Goal: Information Seeking & Learning: Check status

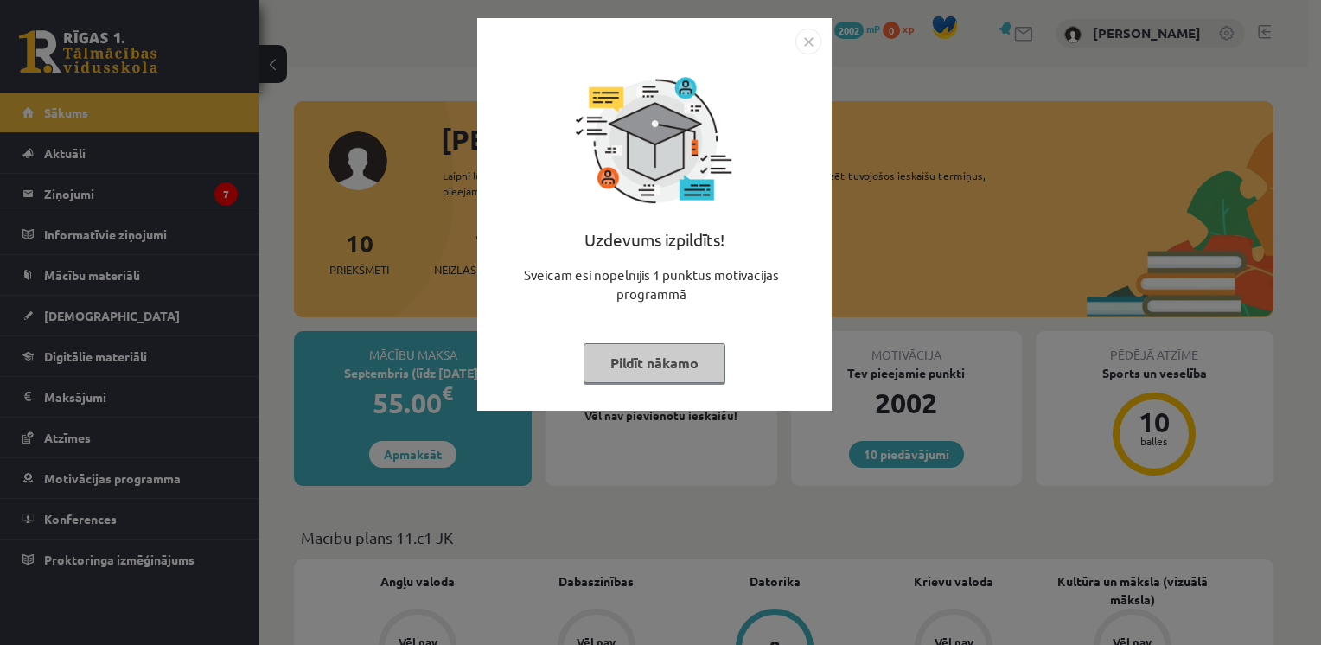
click at [803, 44] on img "Close" at bounding box center [809, 42] width 26 height 26
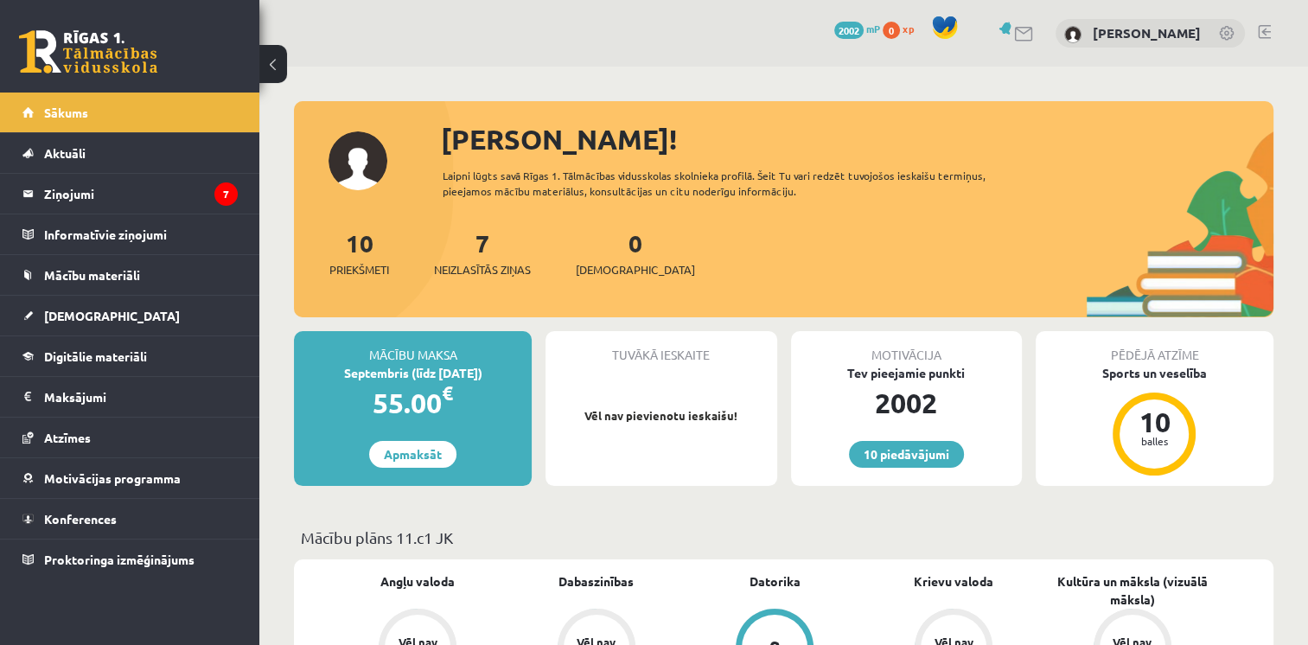
click at [821, 549] on div "Mācību plāns 11.c1 JK" at bounding box center [784, 543] width 980 height 34
click at [188, 202] on legend "Ziņojumi 7" at bounding box center [141, 194] width 194 height 40
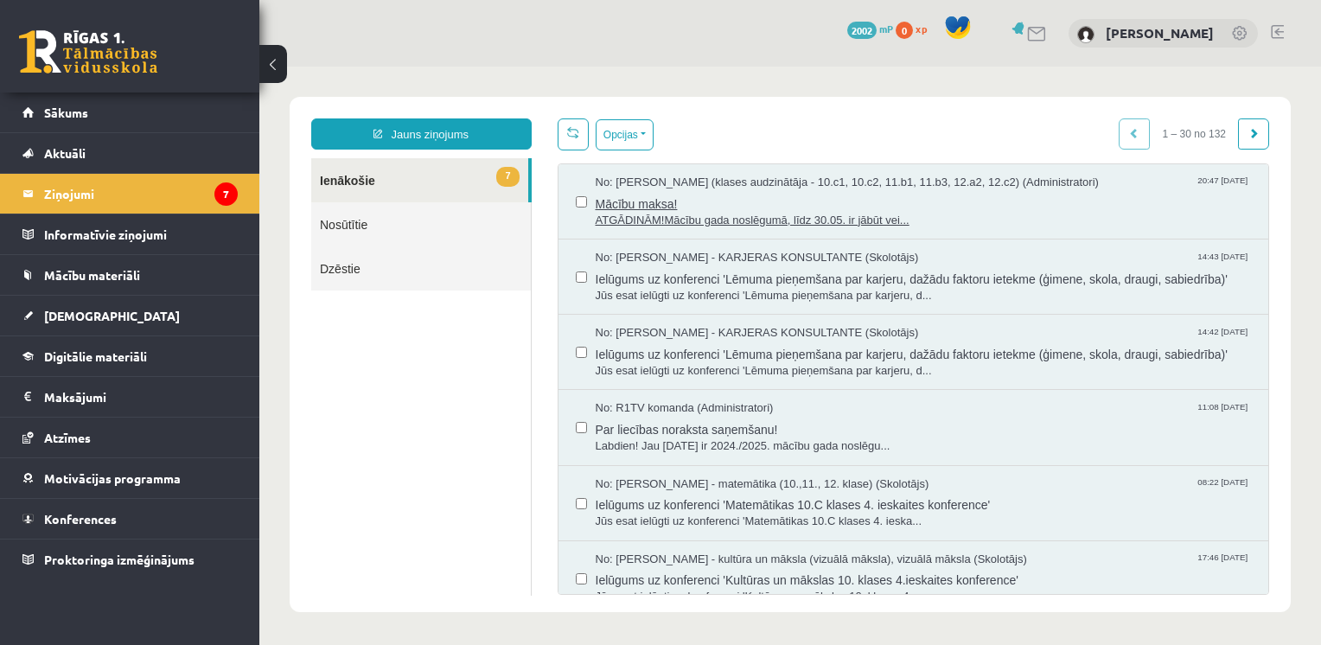
click at [709, 195] on span "Mācību maksa!" at bounding box center [924, 202] width 656 height 22
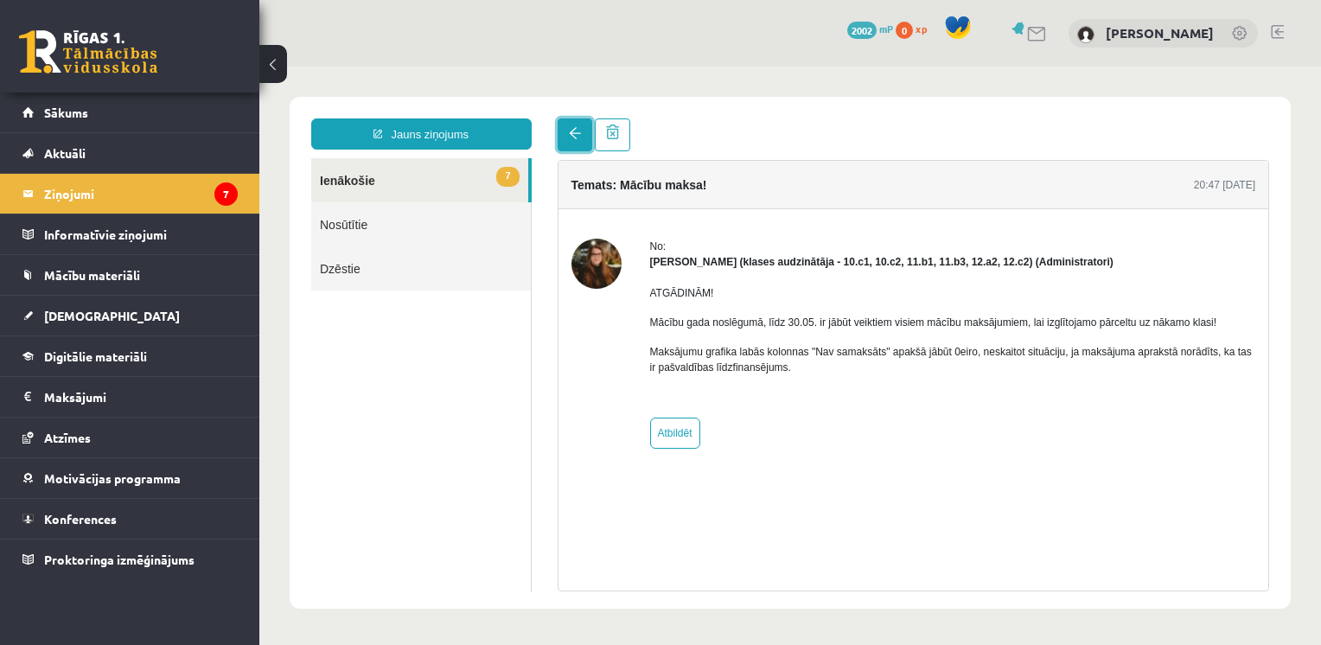
click at [565, 137] on link at bounding box center [575, 134] width 35 height 33
click at [451, 190] on link "7 Ienākošie" at bounding box center [419, 180] width 217 height 44
click at [476, 189] on link "7 Ienākošie" at bounding box center [419, 180] width 217 height 44
click at [476, 188] on link "7 Ienākošie" at bounding box center [419, 180] width 217 height 44
click at [565, 133] on link at bounding box center [575, 134] width 35 height 33
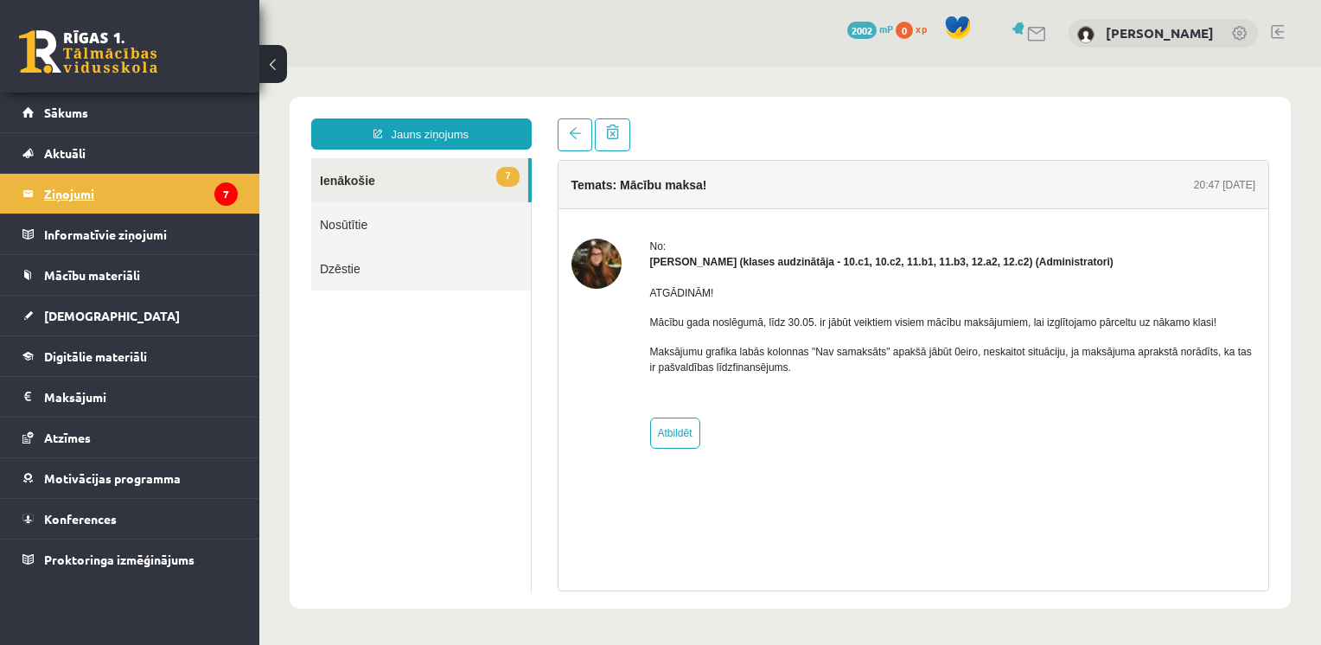
click at [204, 206] on legend "Ziņojumi 7" at bounding box center [141, 194] width 194 height 40
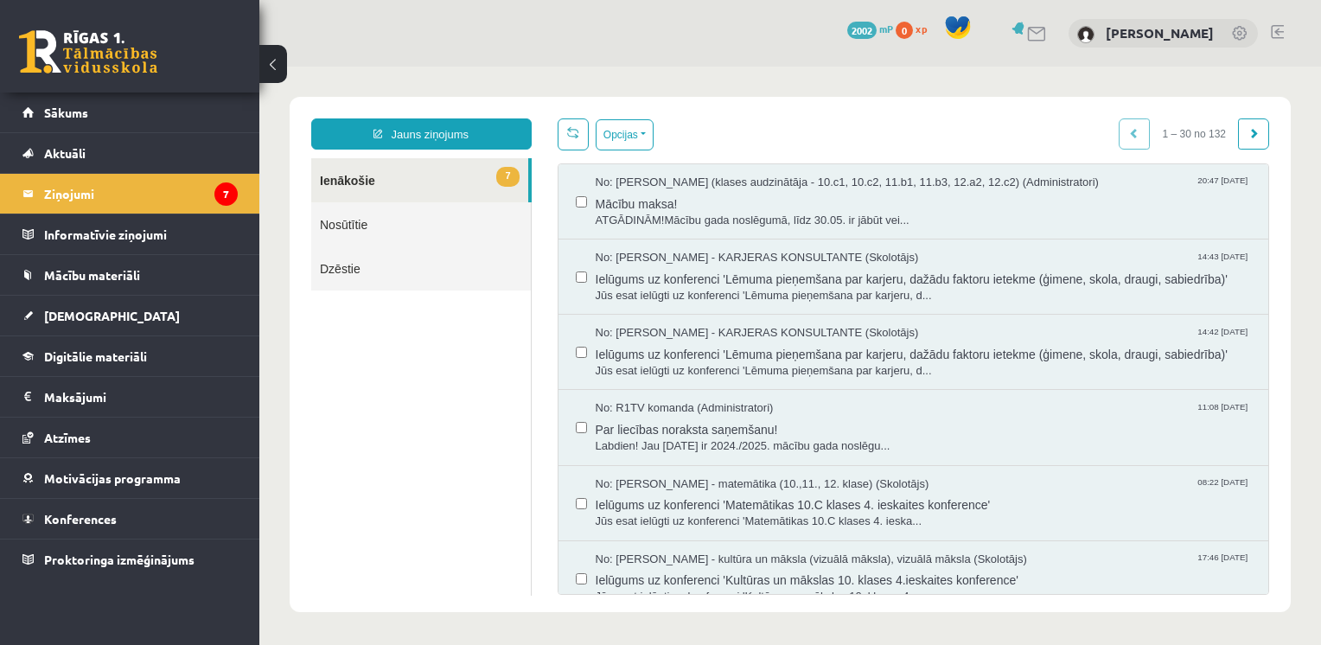
click at [434, 165] on link "7 Ienākošie" at bounding box center [419, 180] width 217 height 44
click at [429, 177] on link "7 Ienākošie" at bounding box center [419, 180] width 217 height 44
click at [419, 163] on link "7 Ienākošie" at bounding box center [419, 180] width 217 height 44
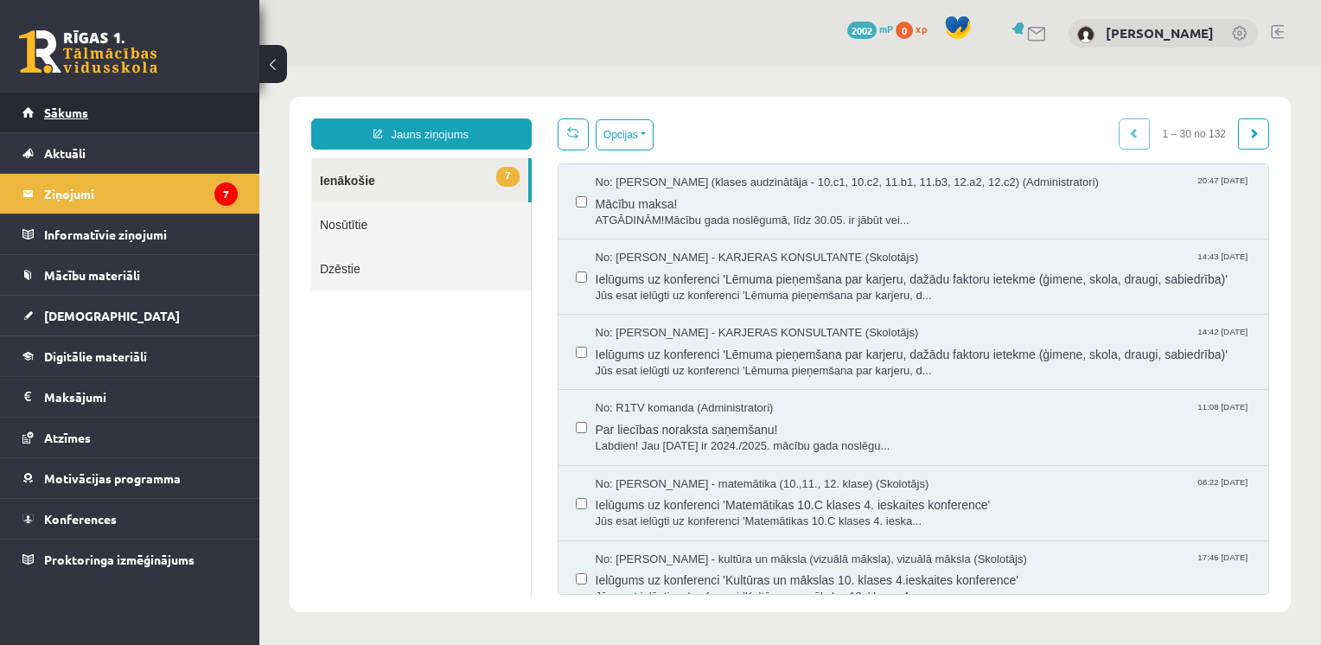
click at [95, 115] on link "Sākums" at bounding box center [129, 113] width 215 height 40
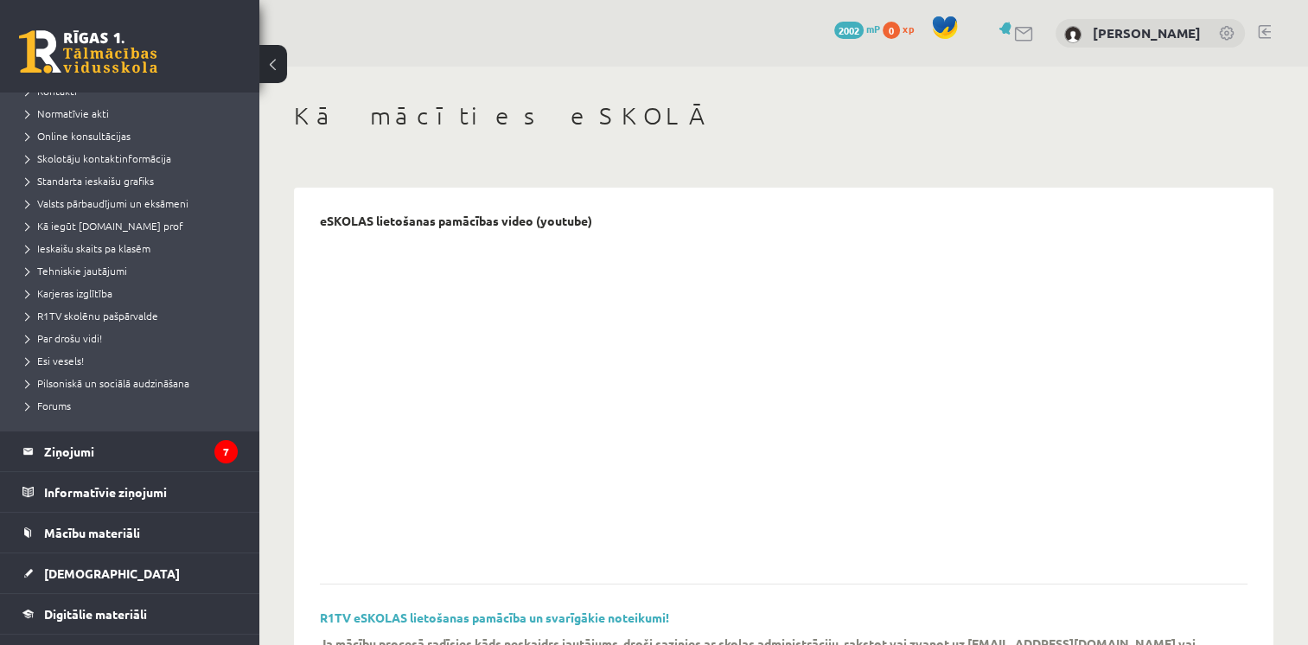
scroll to position [185, 0]
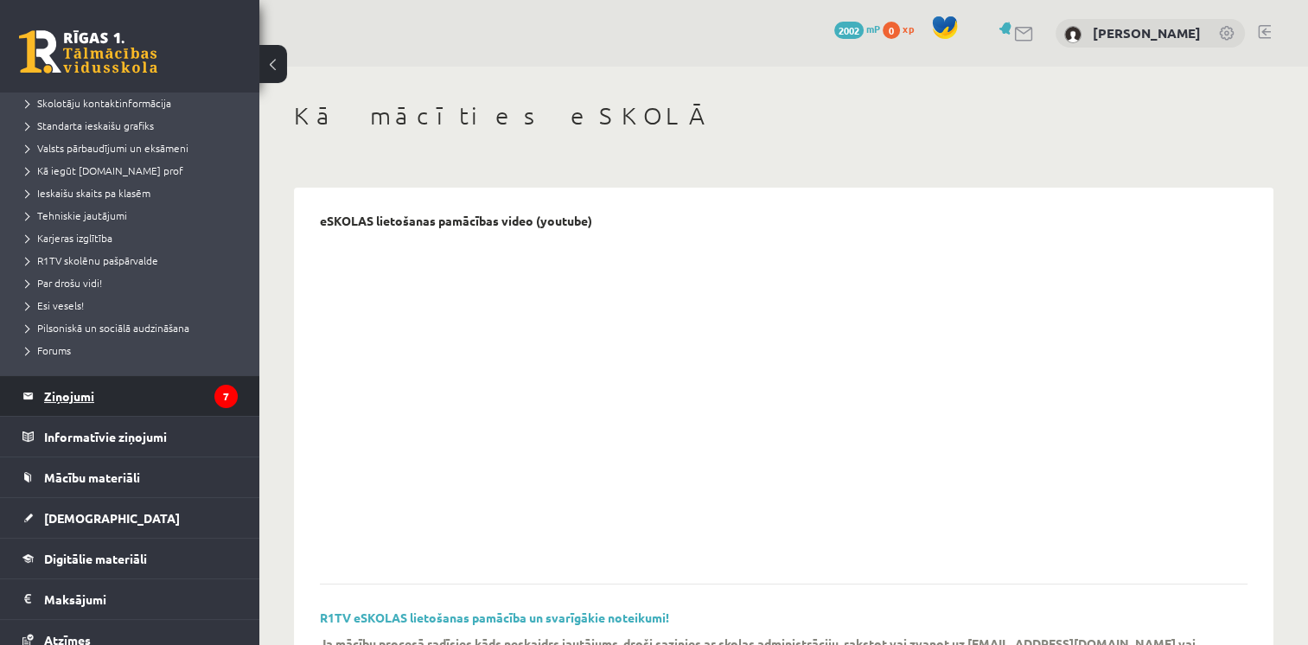
click at [52, 395] on legend "Ziņojumi 7" at bounding box center [141, 396] width 194 height 40
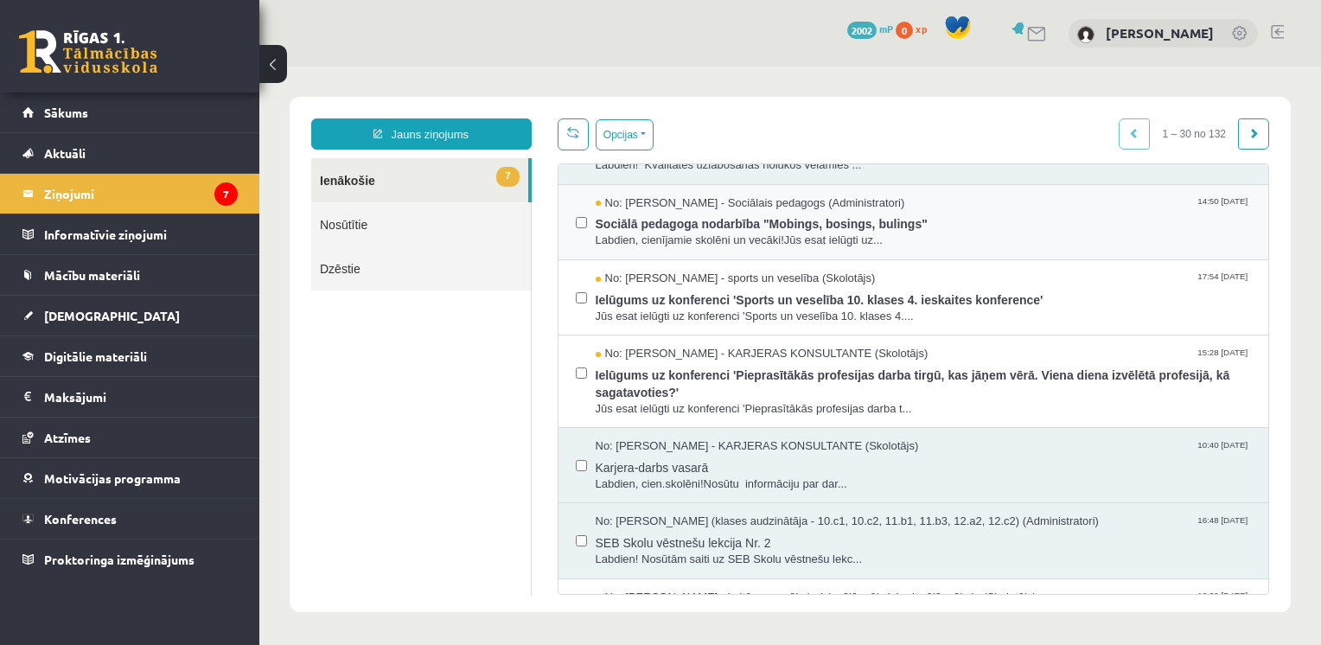
scroll to position [1109, 0]
click at [684, 233] on span "Sociālā pedagoga nodarbība "Mobings, bosings, bulings"" at bounding box center [924, 223] width 656 height 22
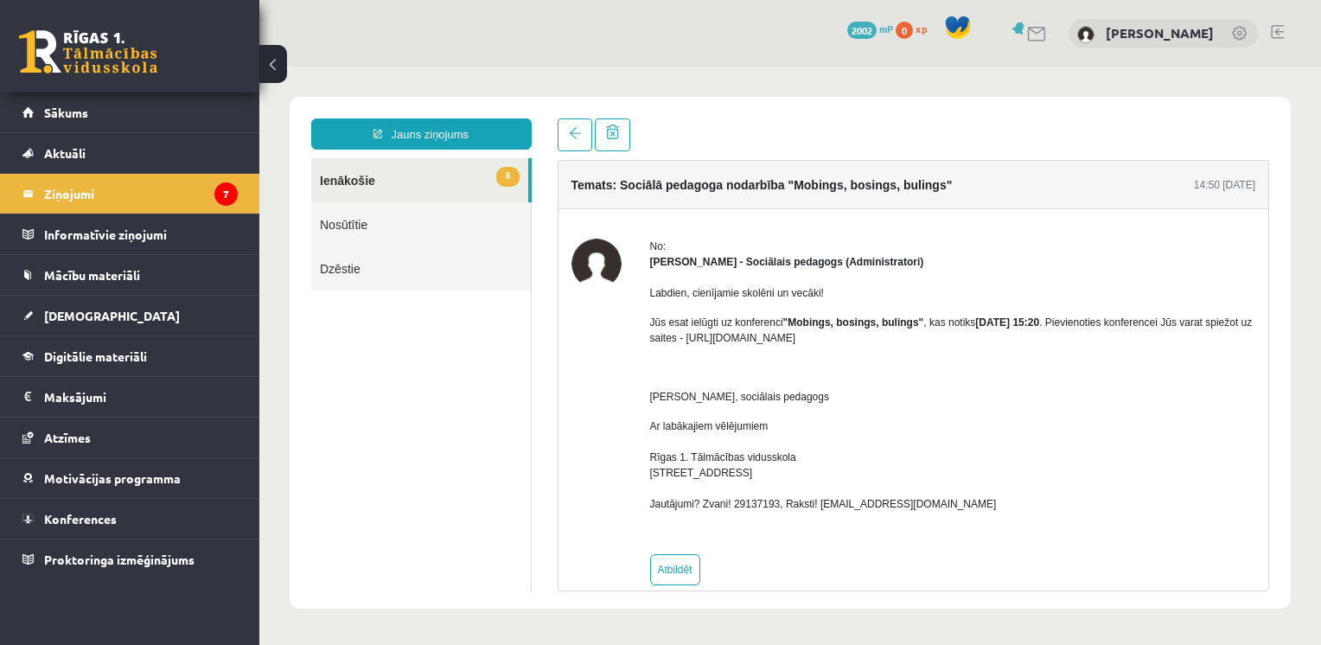
scroll to position [0, 0]
click at [571, 139] on span at bounding box center [575, 133] width 12 height 12
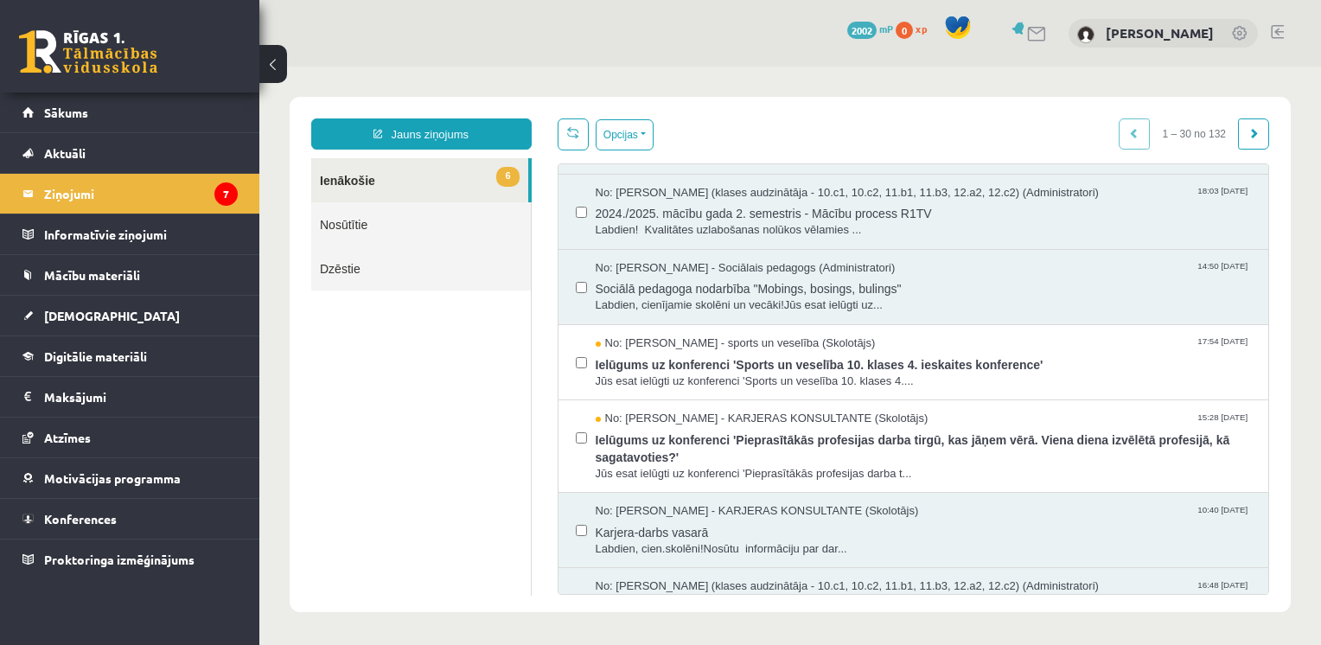
scroll to position [1078, 0]
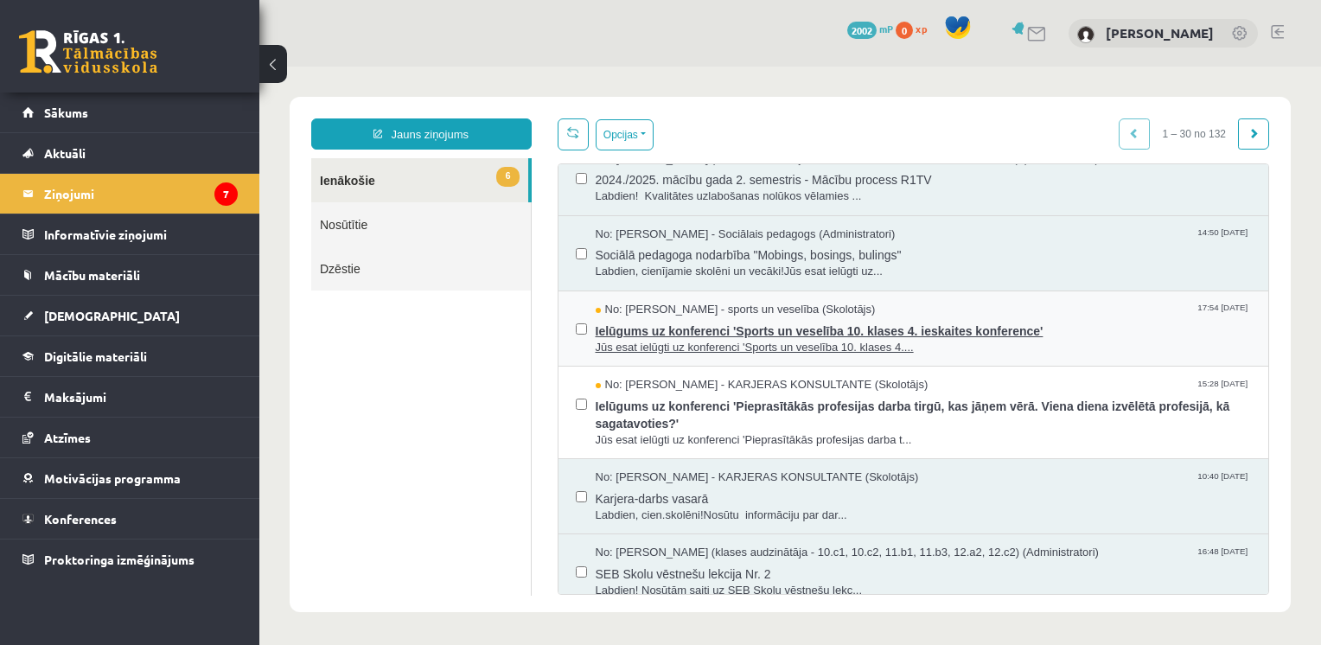
click at [693, 340] on span "Ielūgums uz konferenci 'Sports un veselība 10. klases 4. ieskaites konference'" at bounding box center [924, 329] width 656 height 22
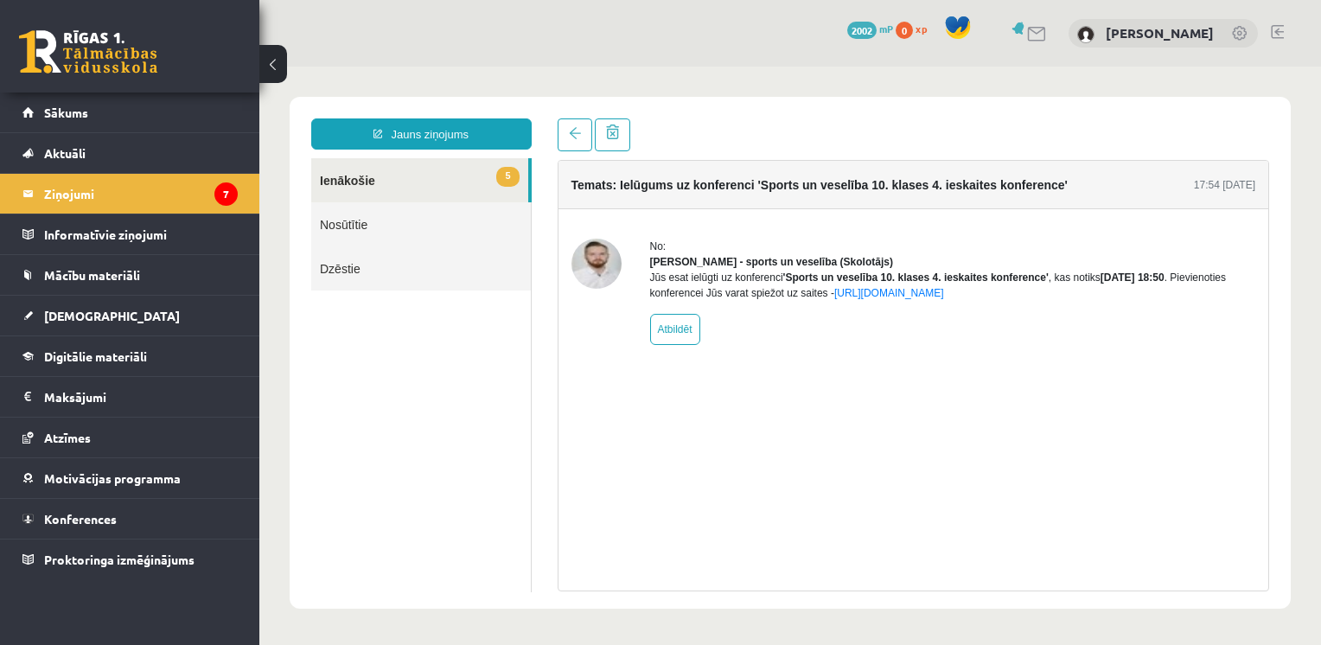
scroll to position [0, 0]
click at [581, 144] on link at bounding box center [575, 134] width 35 height 33
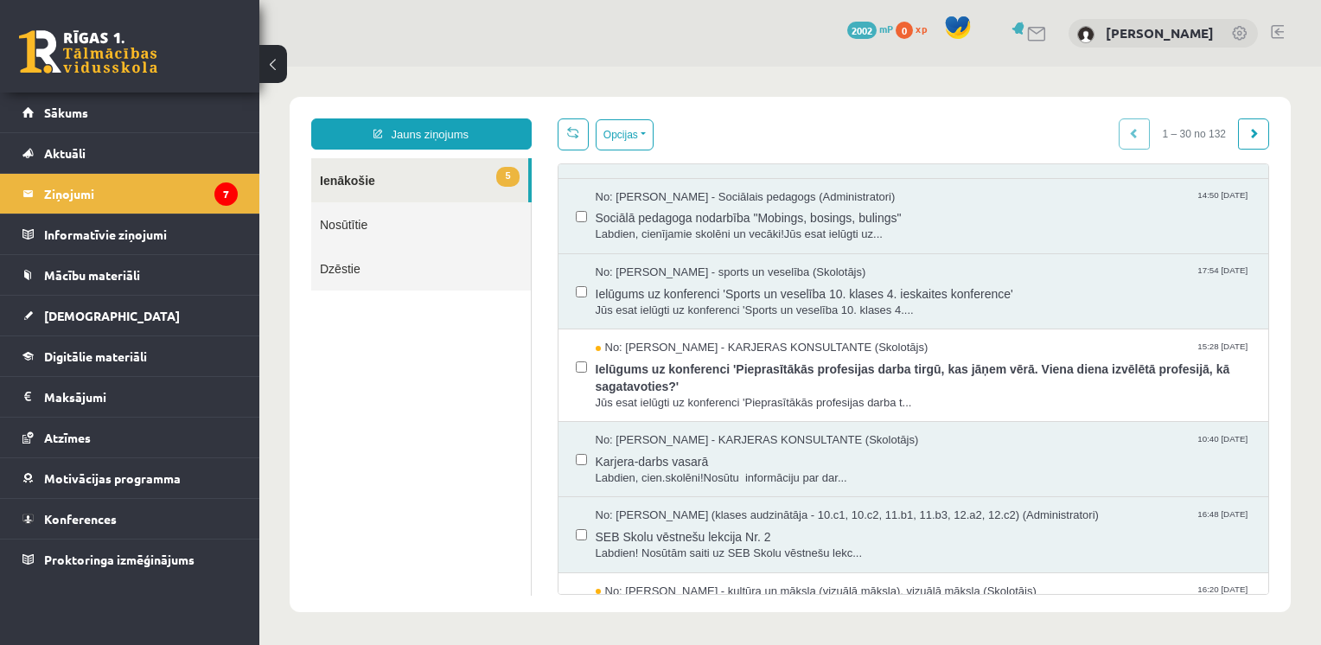
scroll to position [1145, 0]
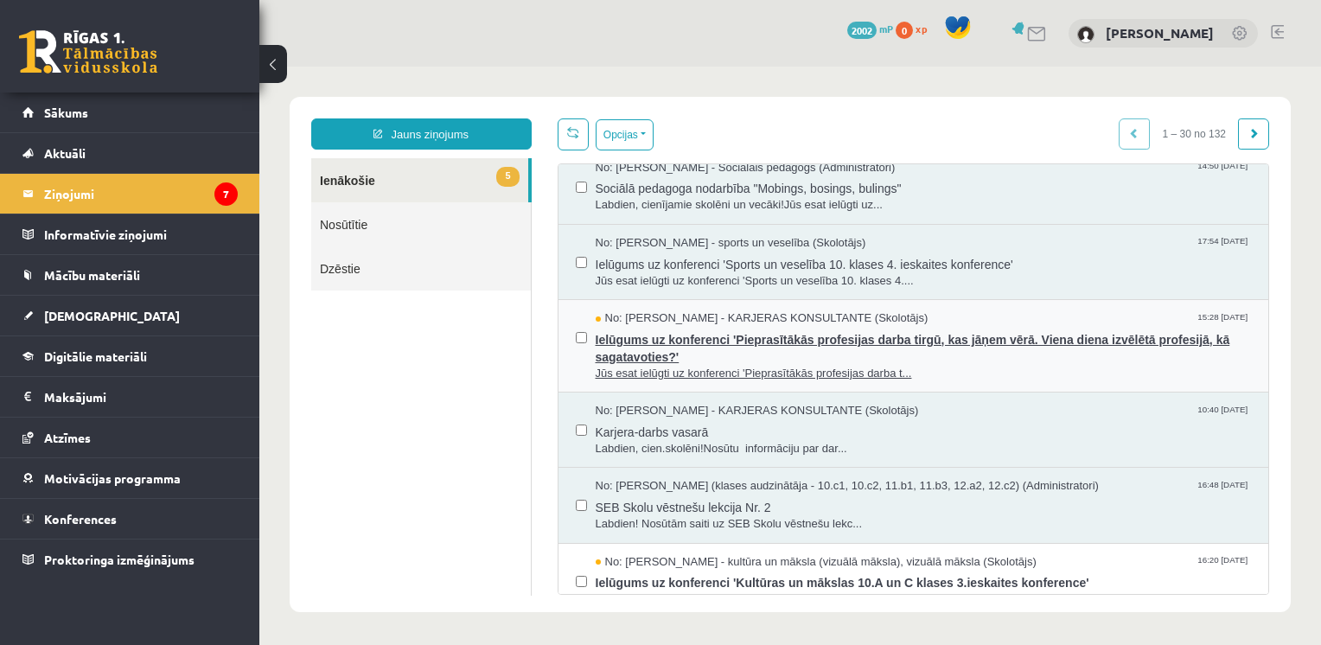
click at [733, 366] on span "Ielūgums uz konferenci 'Pieprasītākās profesijas darba tirgū, kas jāņem vērā. V…" at bounding box center [924, 346] width 656 height 39
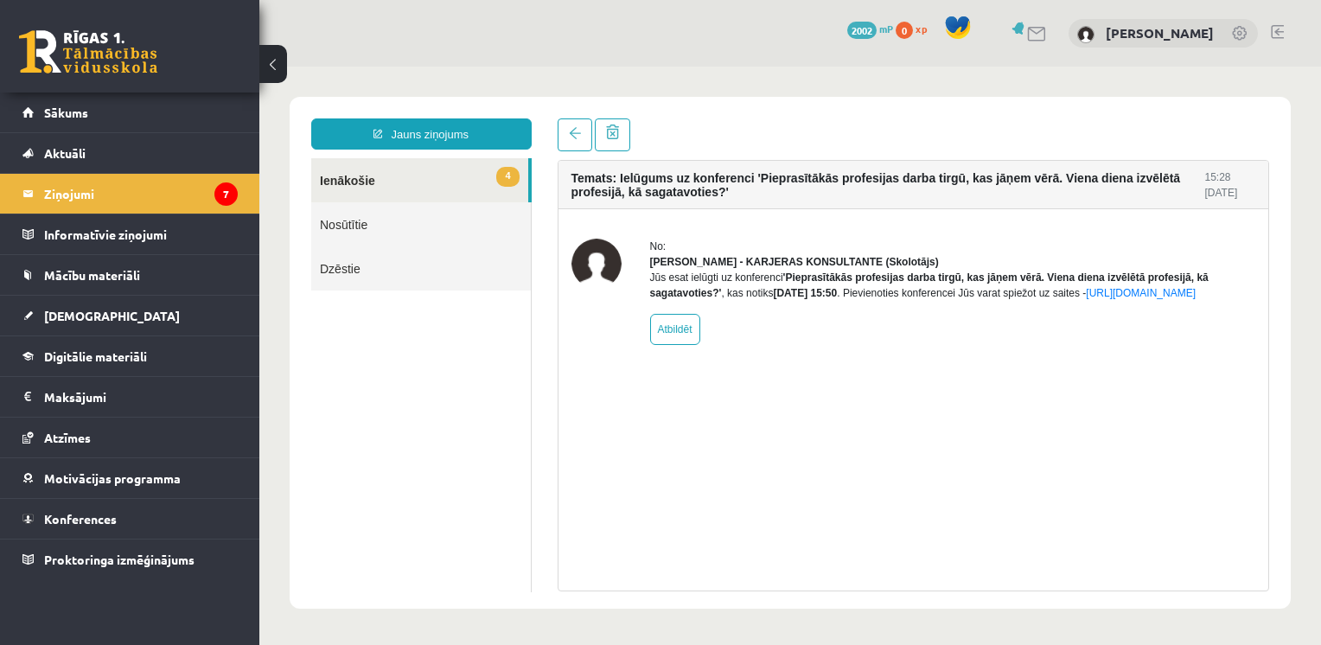
scroll to position [0, 0]
click at [571, 138] on span at bounding box center [575, 133] width 12 height 12
click at [575, 144] on link at bounding box center [575, 134] width 35 height 33
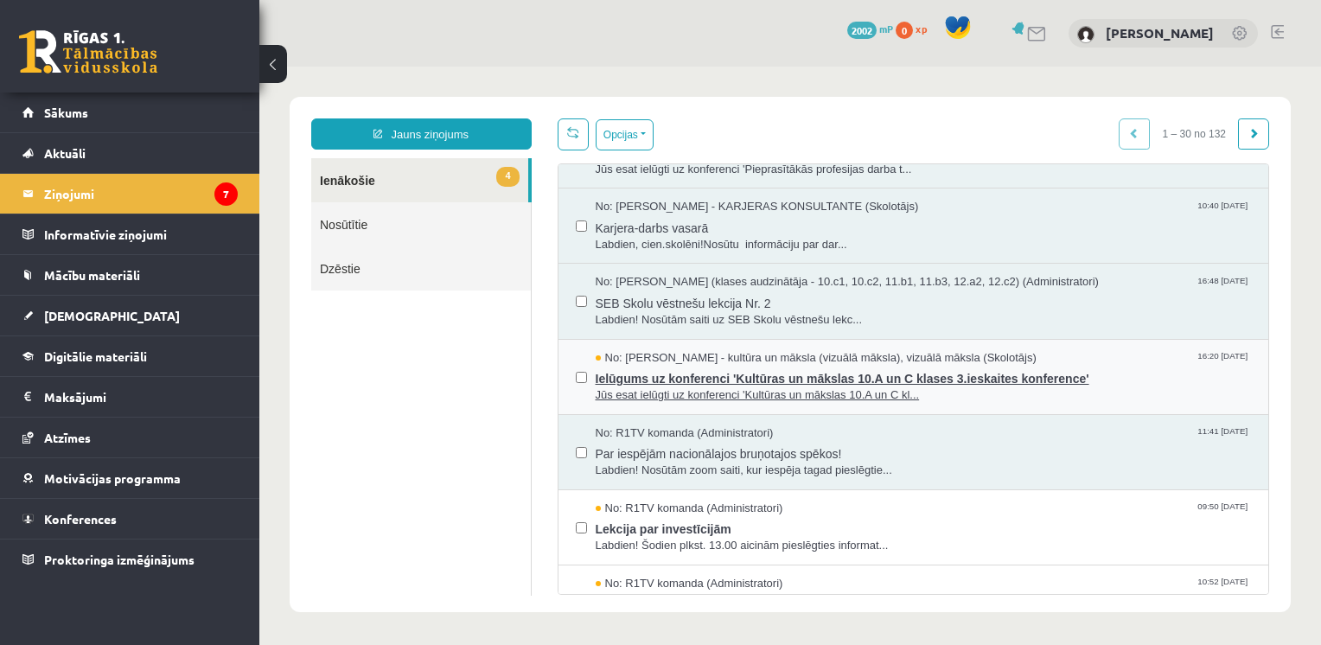
scroll to position [1357, 0]
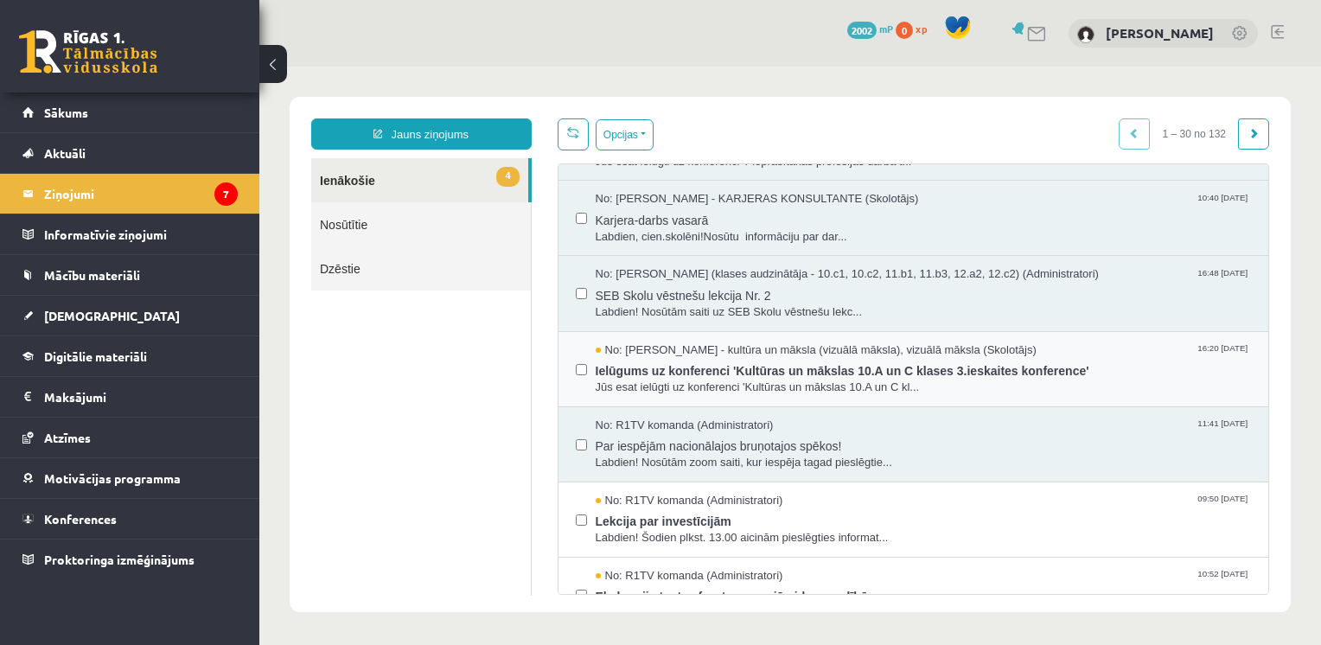
click at [578, 396] on div at bounding box center [581, 369] width 11 height 54
click at [585, 396] on div "No: Ilze Kolka - kultūra un māksla (vizuālā māksla), vizuālā māksla (Skolotājs)…" at bounding box center [914, 369] width 676 height 54
click at [607, 359] on span "No: Ilze Kolka - kultūra un māksla (vizuālā māksla), vizuālā māksla (Skolotājs)" at bounding box center [816, 350] width 441 height 16
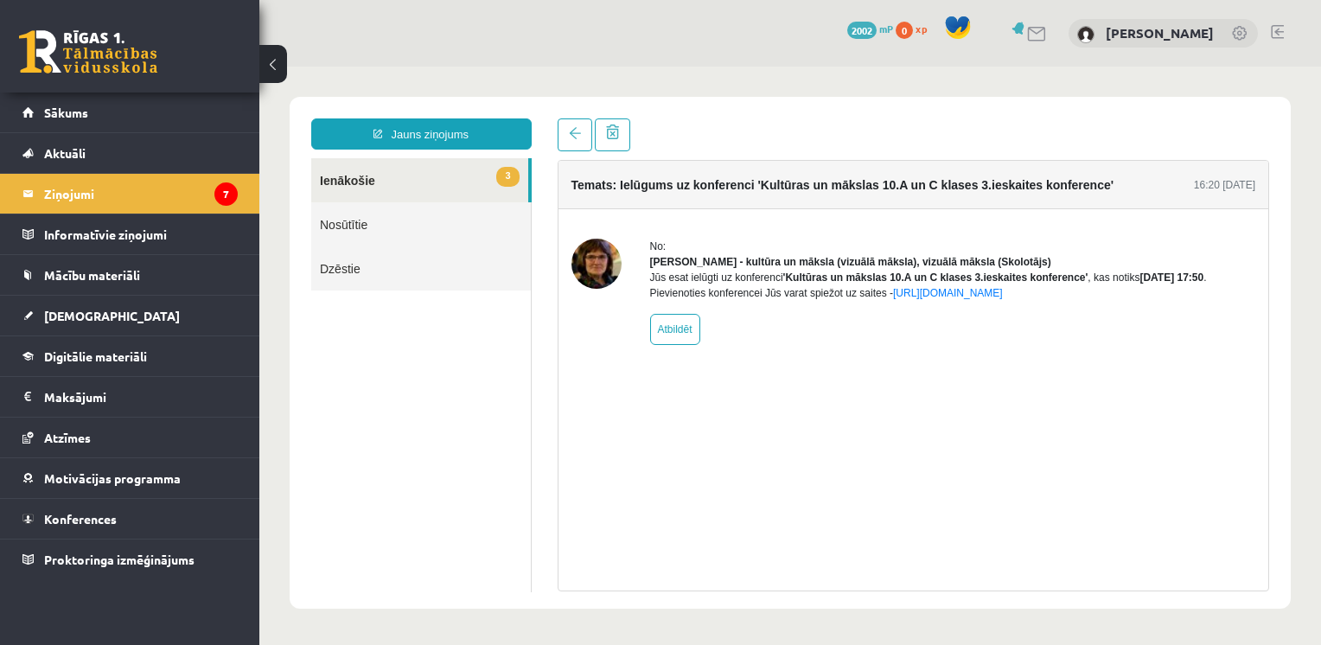
scroll to position [0, 0]
click at [567, 123] on link at bounding box center [575, 134] width 35 height 33
click at [574, 139] on span at bounding box center [575, 133] width 12 height 12
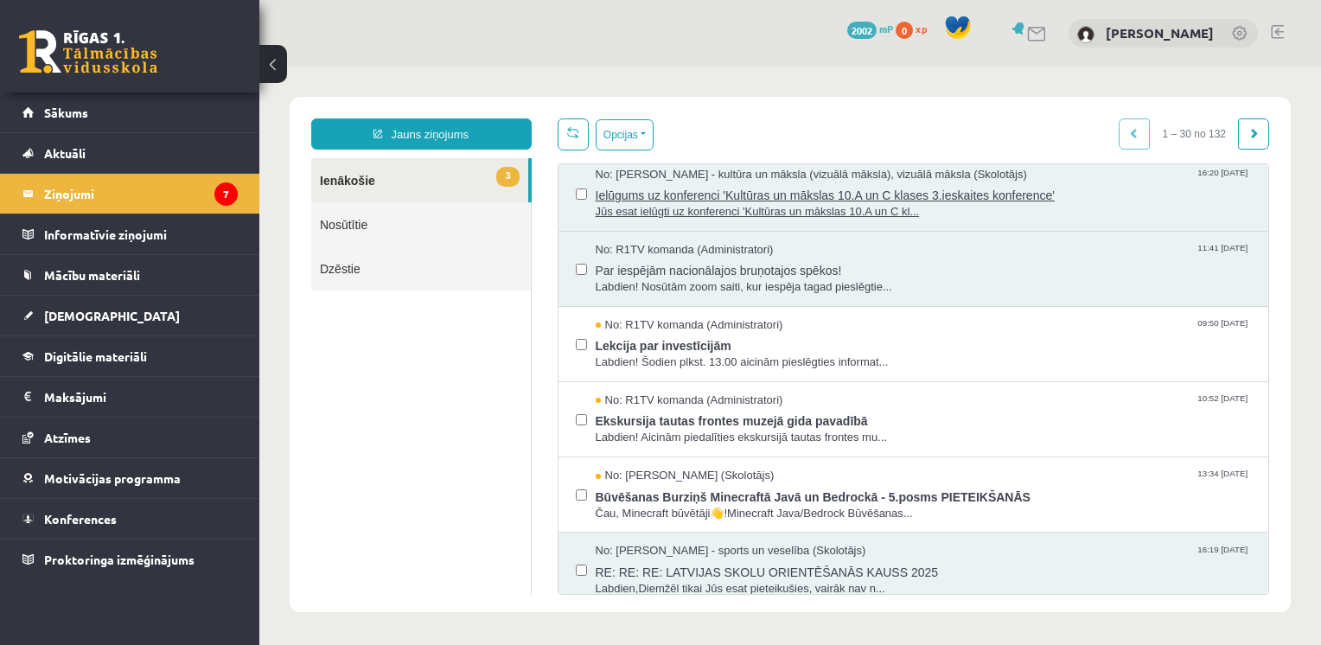
scroll to position [1549, 0]
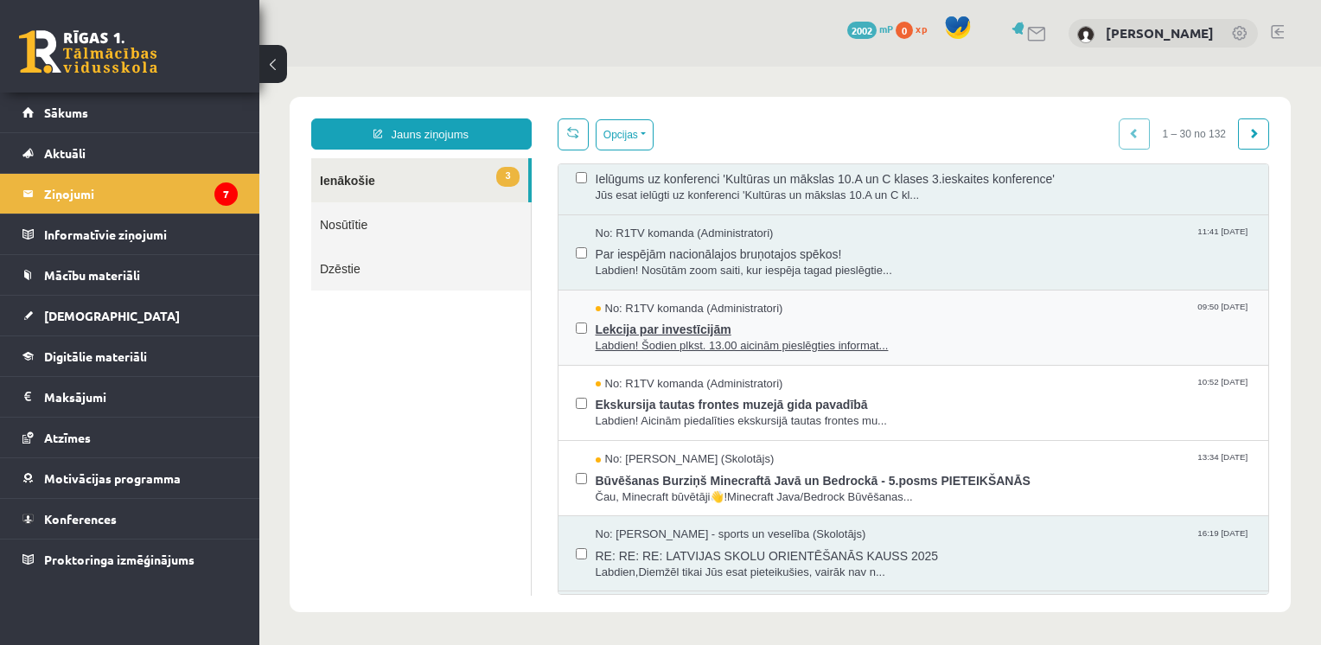
click at [803, 338] on span "Lekcija par investīcijām" at bounding box center [924, 328] width 656 height 22
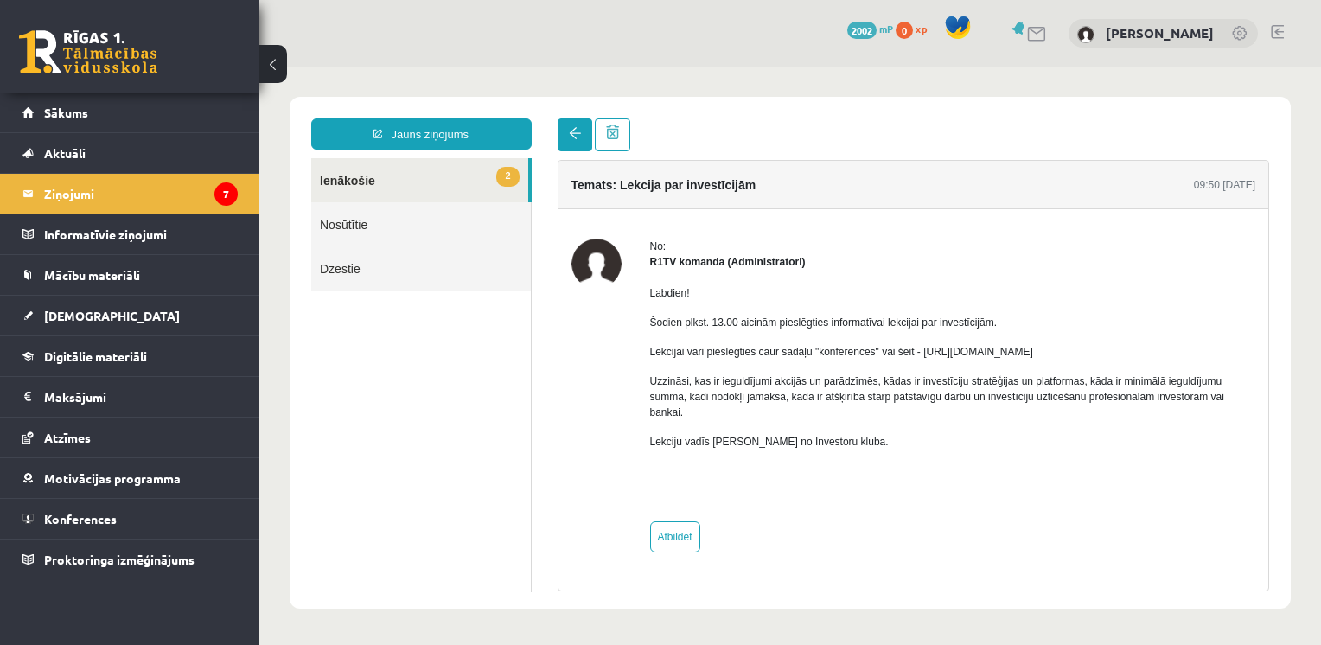
scroll to position [0, 0]
click at [572, 124] on link at bounding box center [575, 134] width 35 height 33
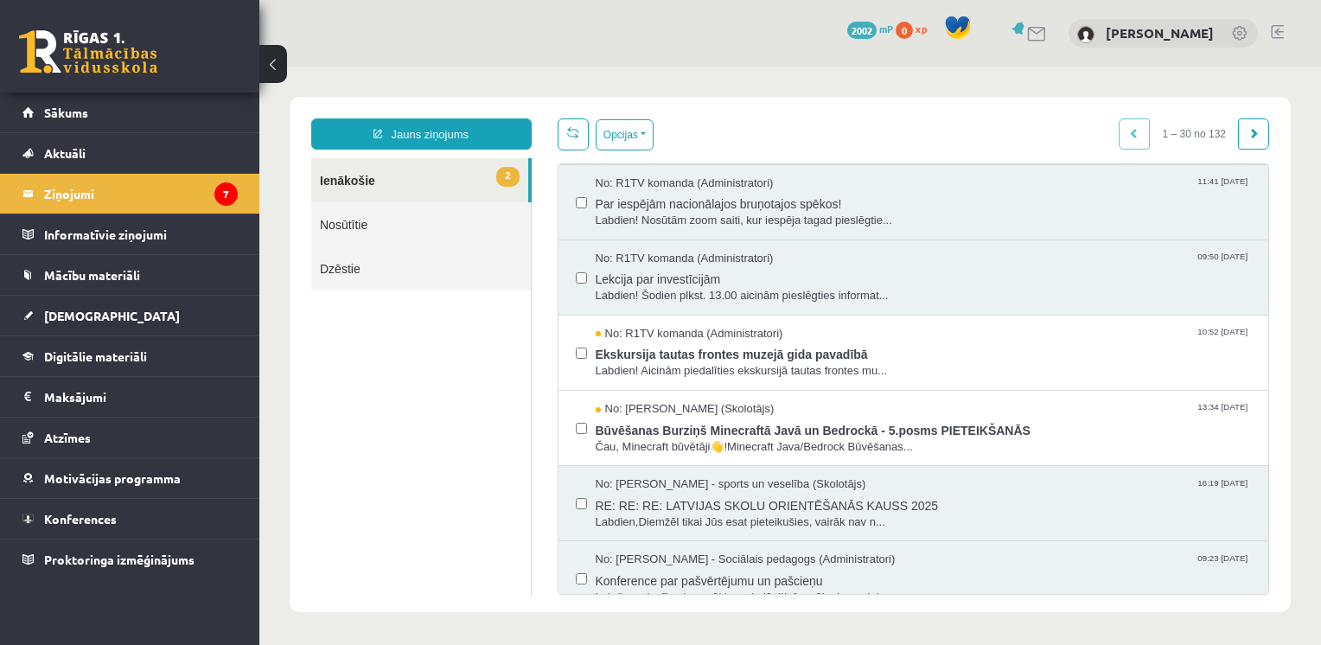
scroll to position [1602, 0]
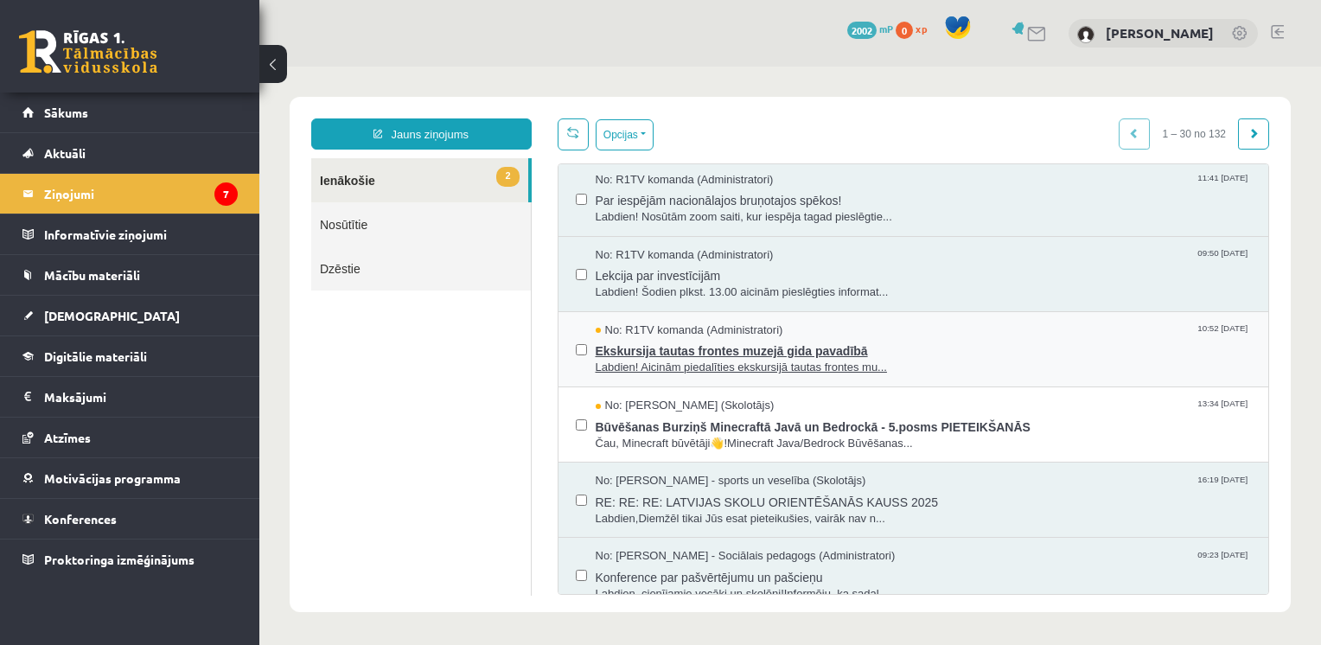
click at [883, 360] on span "Ekskursija tautas frontes muzejā gida pavadībā" at bounding box center [924, 349] width 656 height 22
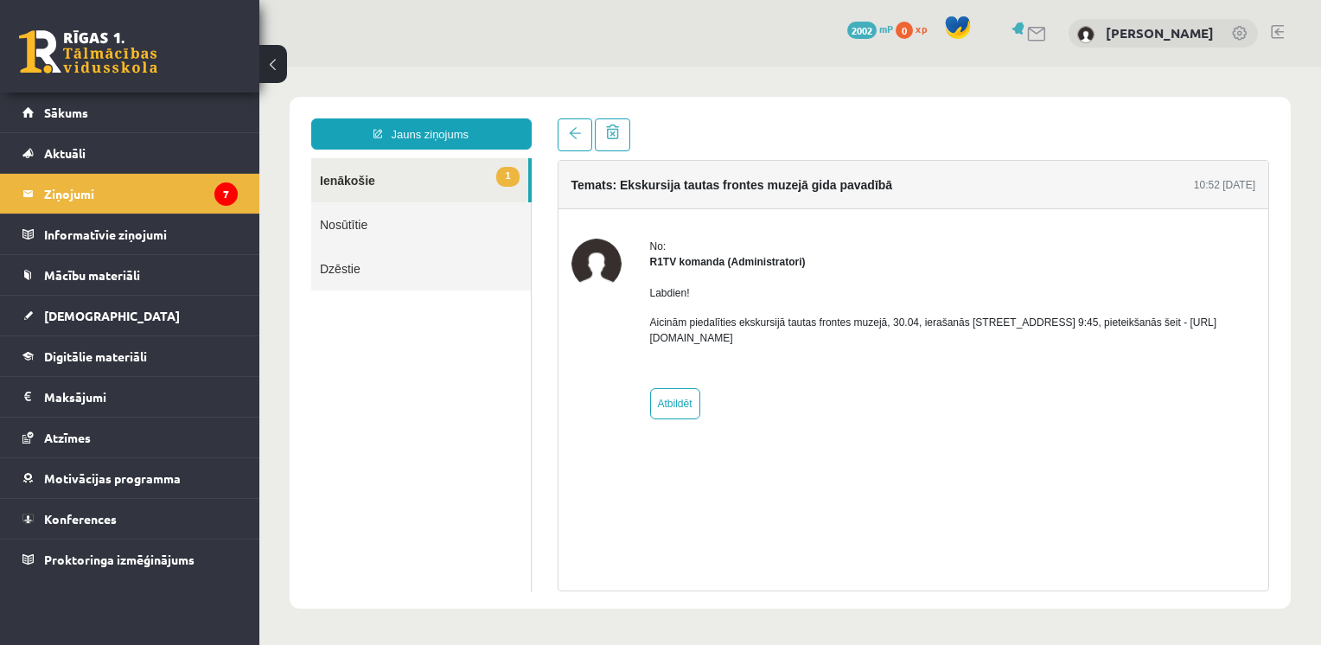
scroll to position [0, 0]
click at [571, 143] on link at bounding box center [575, 134] width 35 height 33
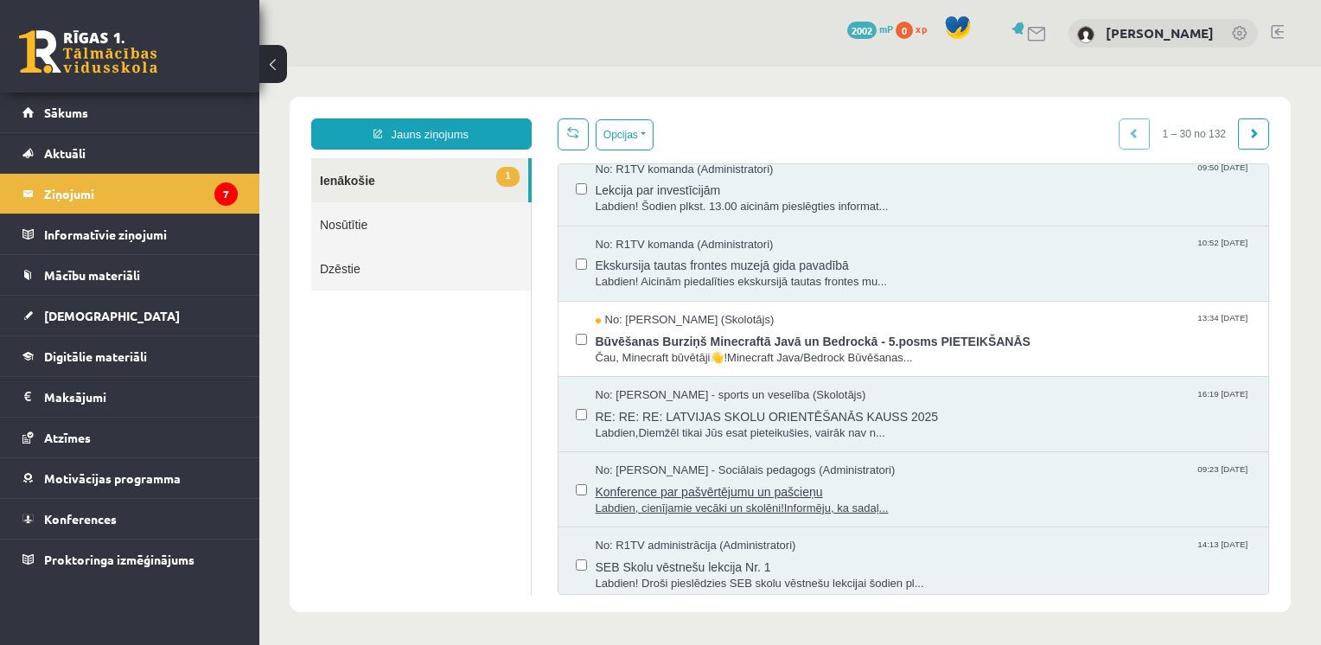
scroll to position [1689, 0]
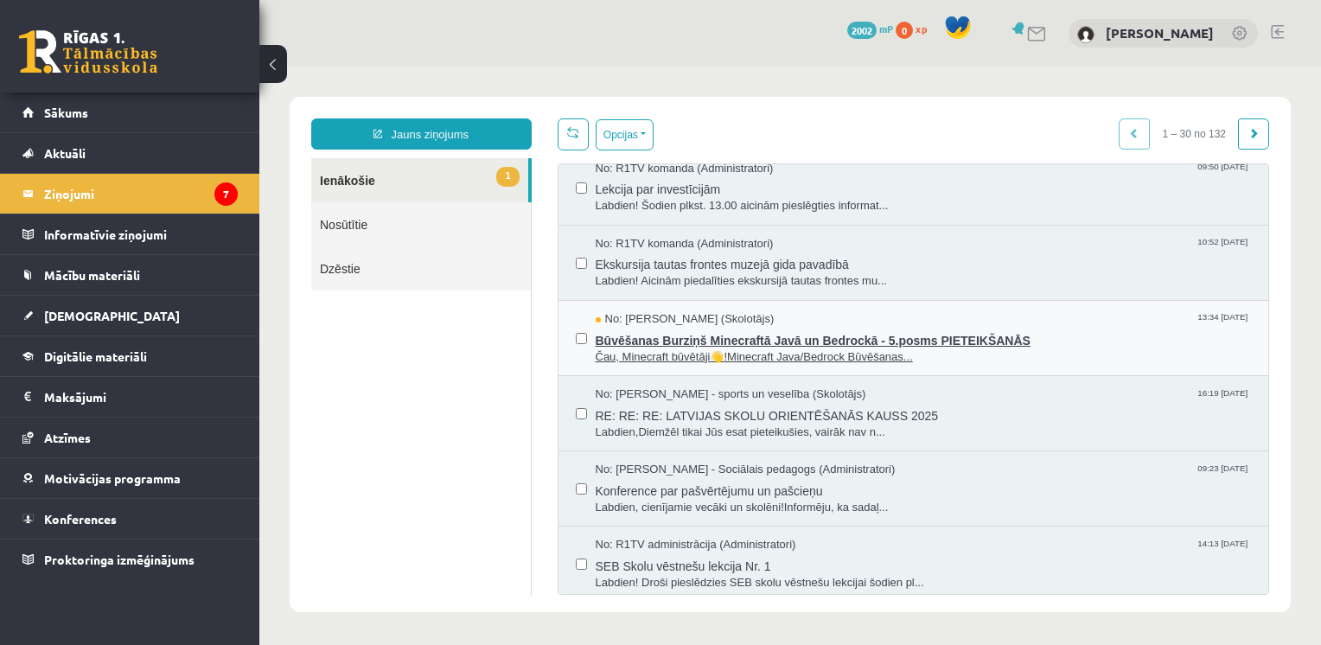
click at [915, 366] on span "Čau, Minecraft būvētāji👋!Minecraft Java/Bedrock Būvēšanas..." at bounding box center [924, 357] width 656 height 16
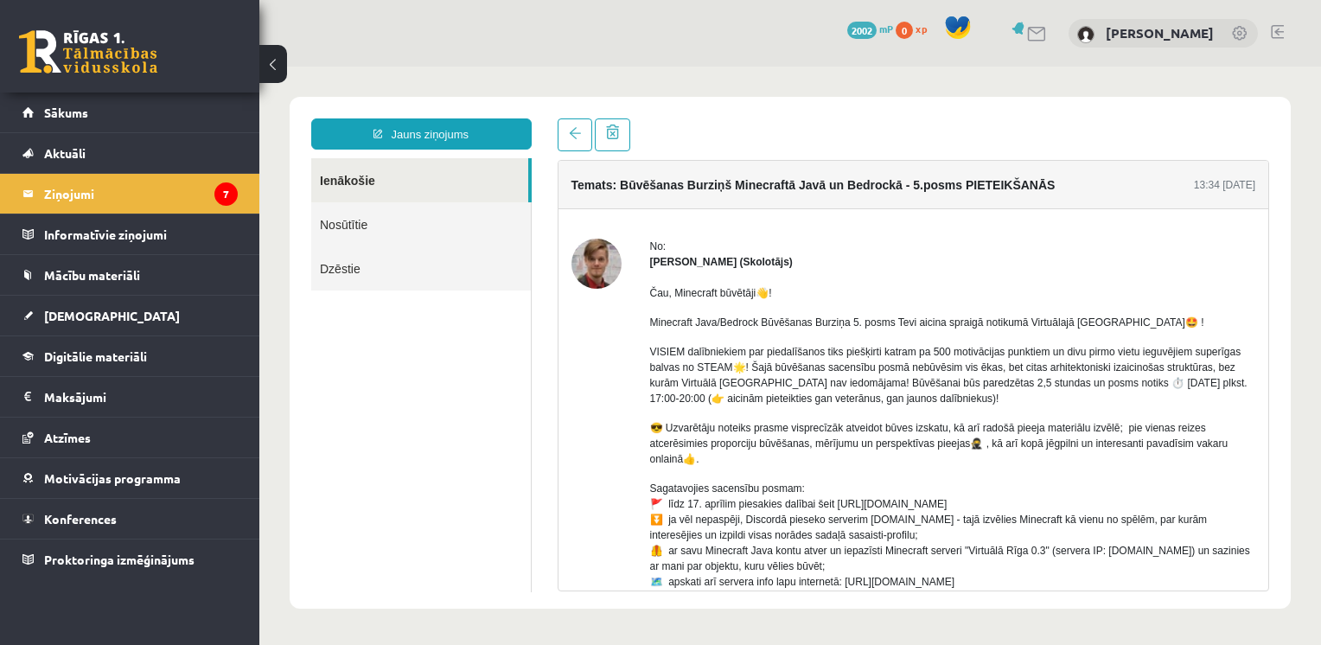
scroll to position [0, 0]
click at [567, 146] on link at bounding box center [575, 134] width 35 height 33
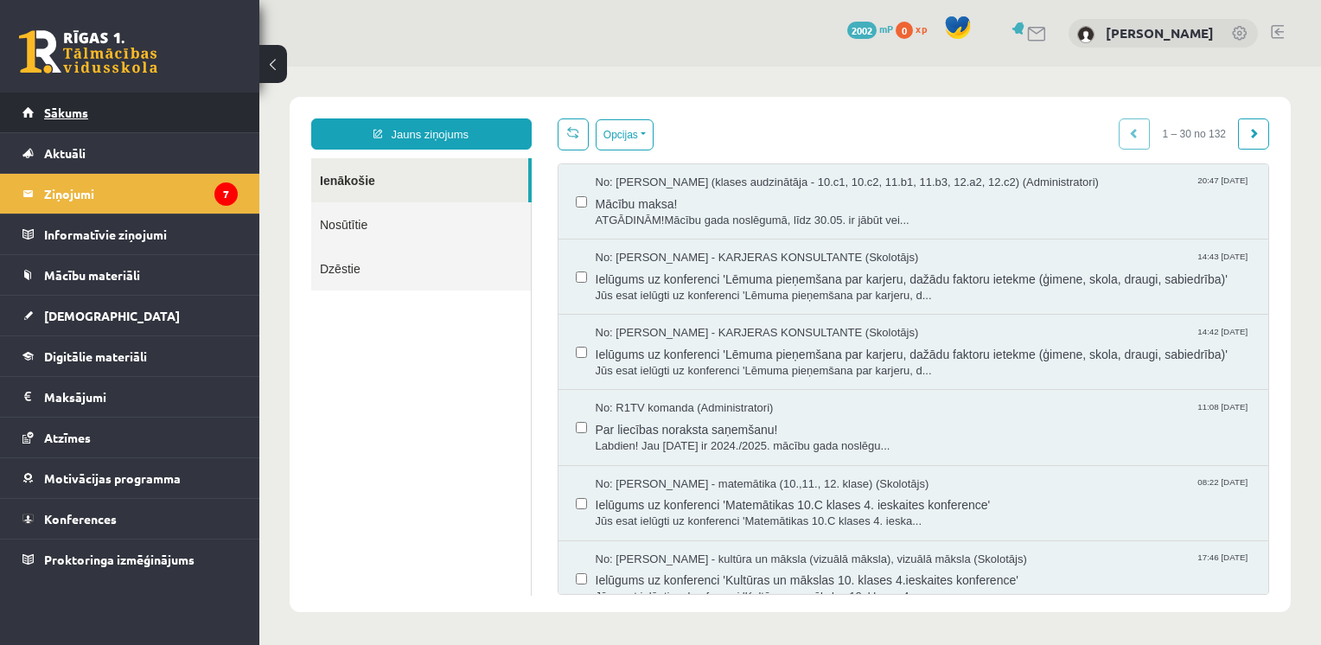
click at [90, 116] on link "Sākums" at bounding box center [129, 113] width 215 height 40
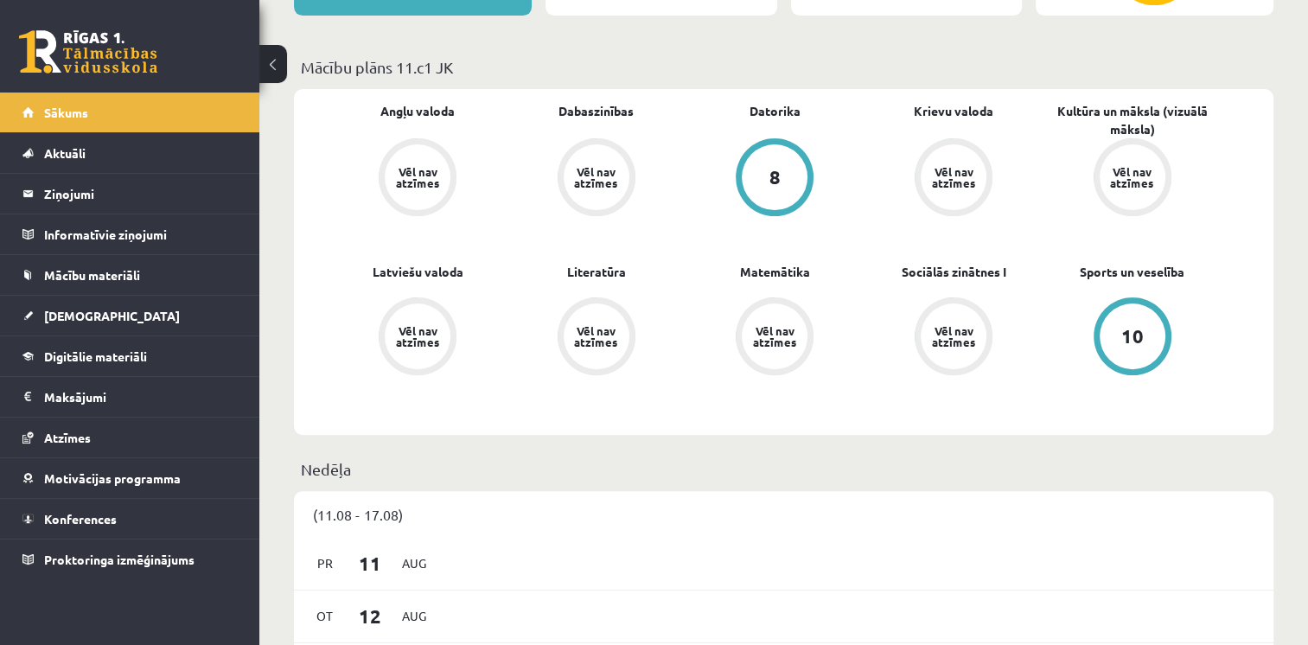
scroll to position [471, 0]
click at [776, 172] on div "8" at bounding box center [775, 176] width 11 height 19
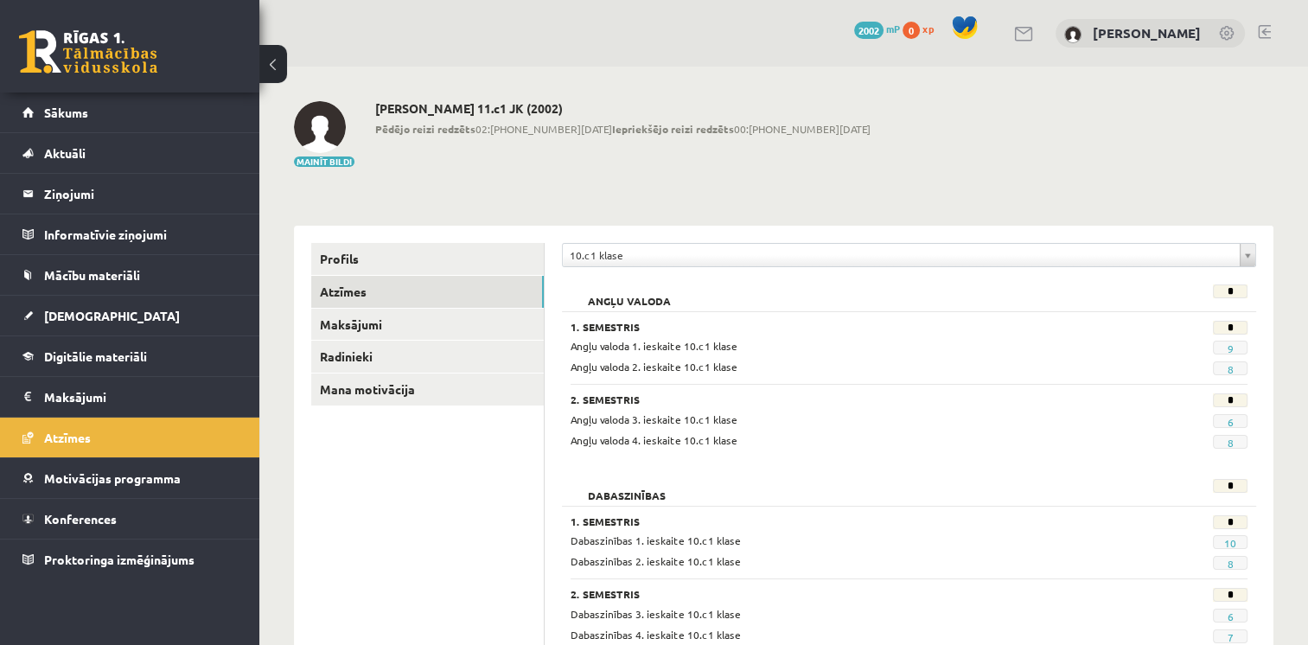
click at [647, 272] on div "**********" at bounding box center [909, 259] width 694 height 33
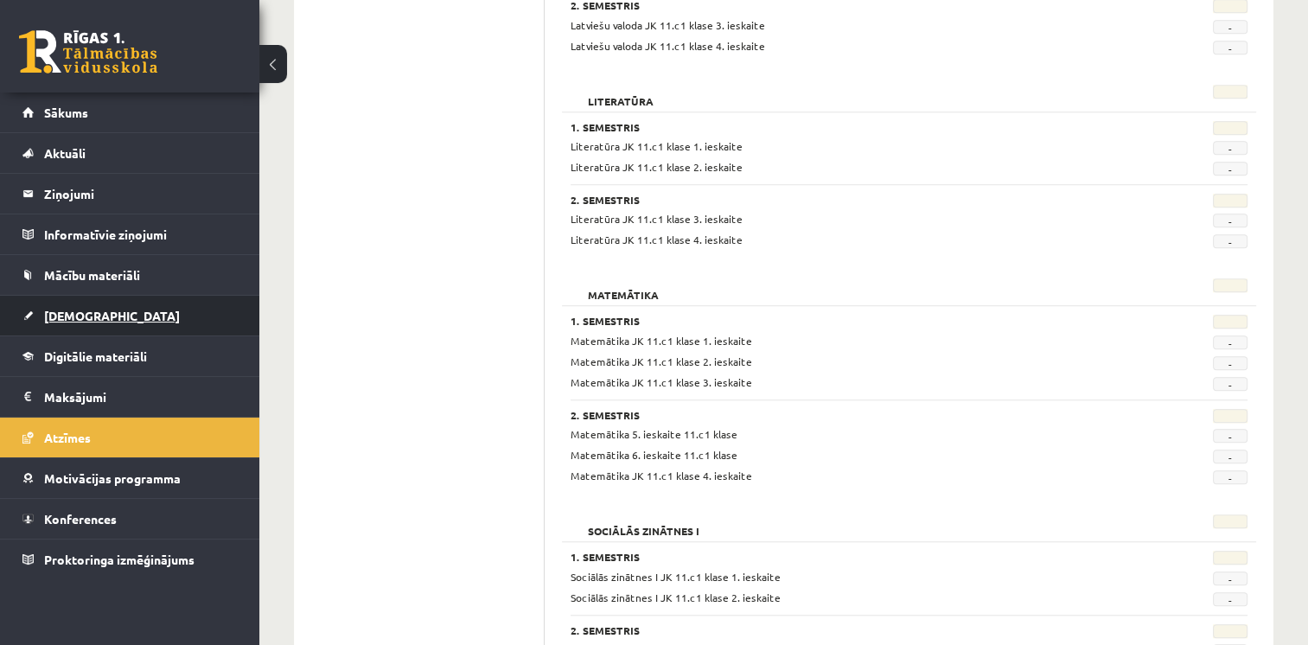
scroll to position [1396, 0]
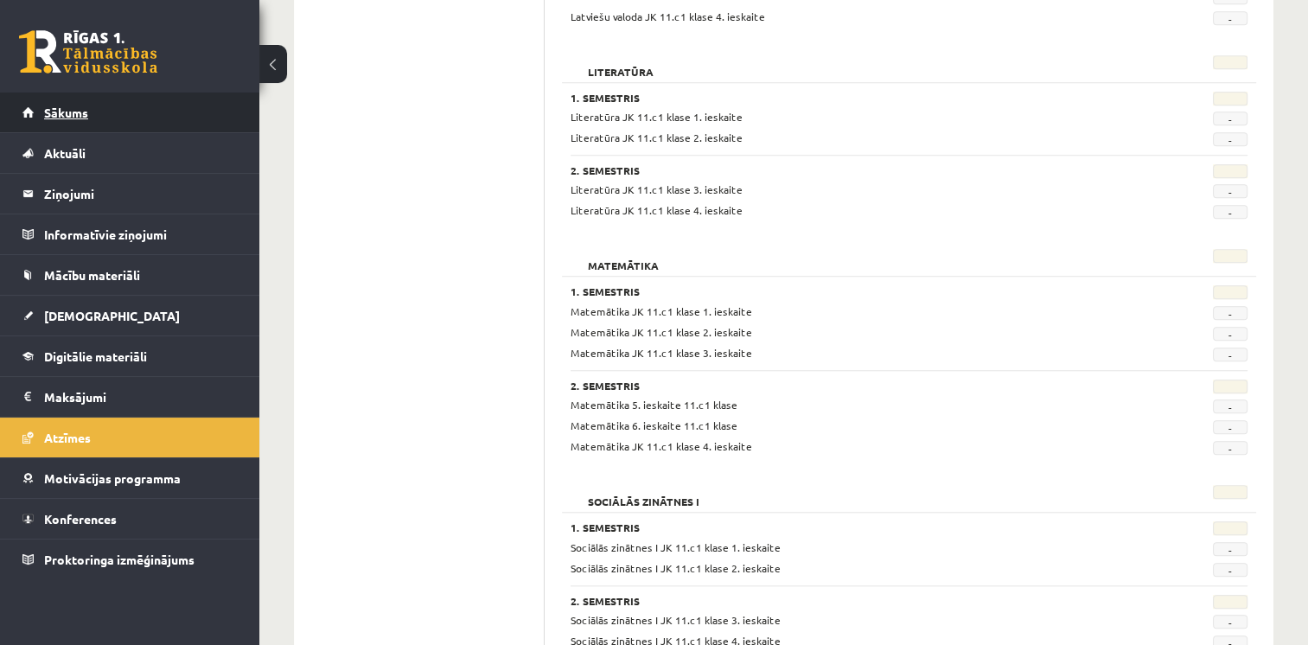
click at [57, 119] on link "Sākums" at bounding box center [129, 113] width 215 height 40
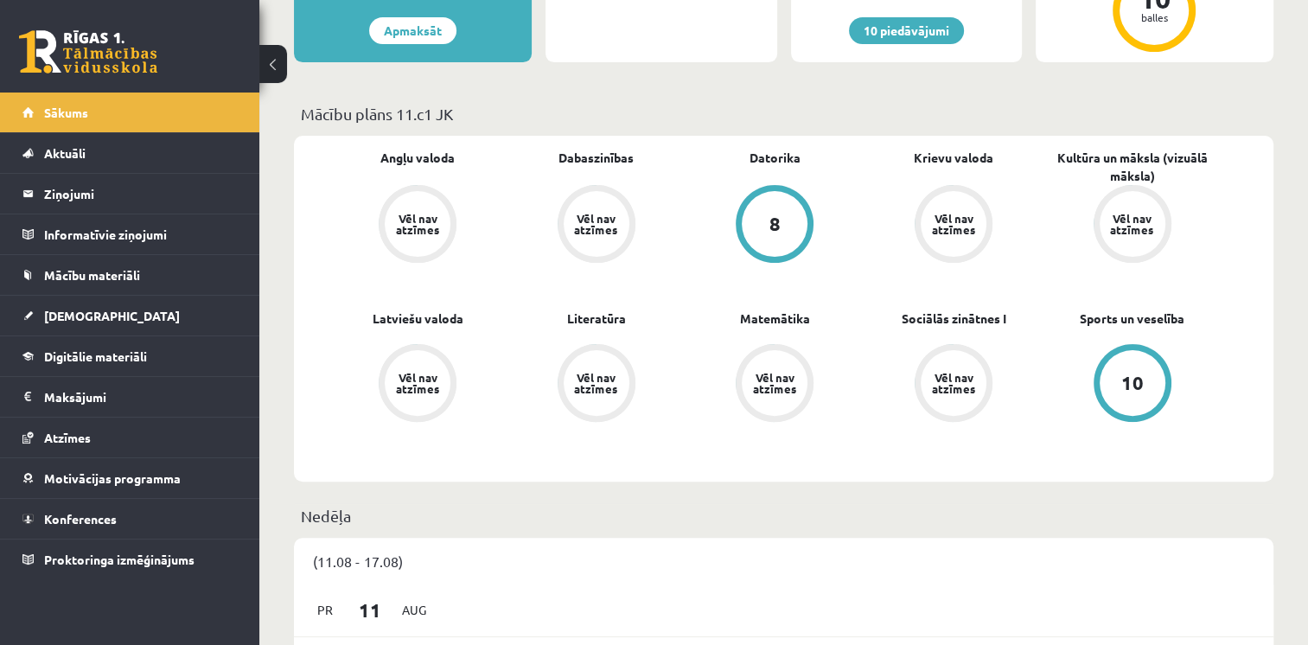
scroll to position [400, 0]
